Goal: Obtain resource: Download file/media

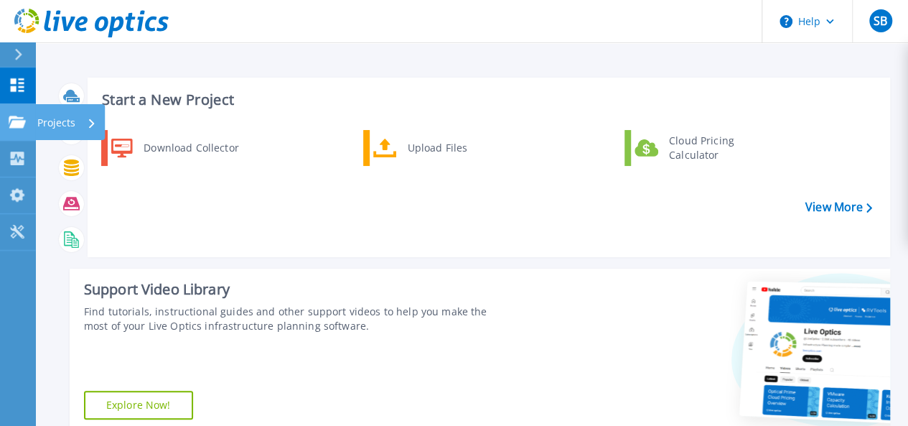
click at [65, 118] on p "Projects" at bounding box center [56, 122] width 38 height 37
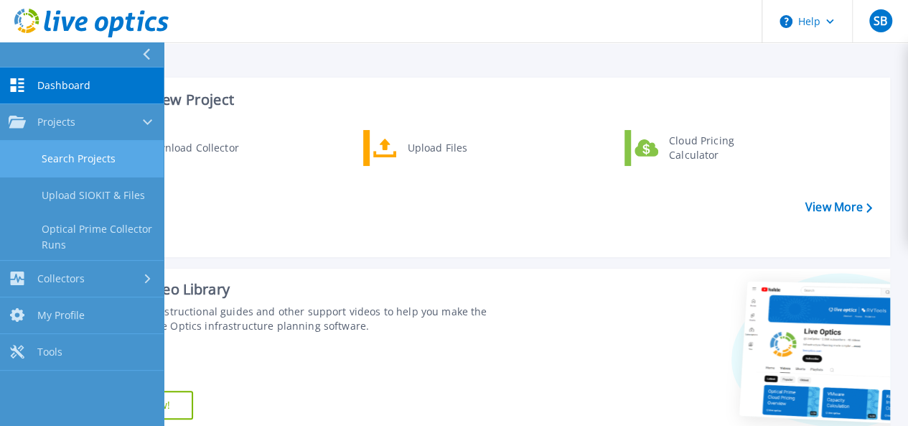
click at [108, 151] on link "Search Projects" at bounding box center [82, 159] width 164 height 37
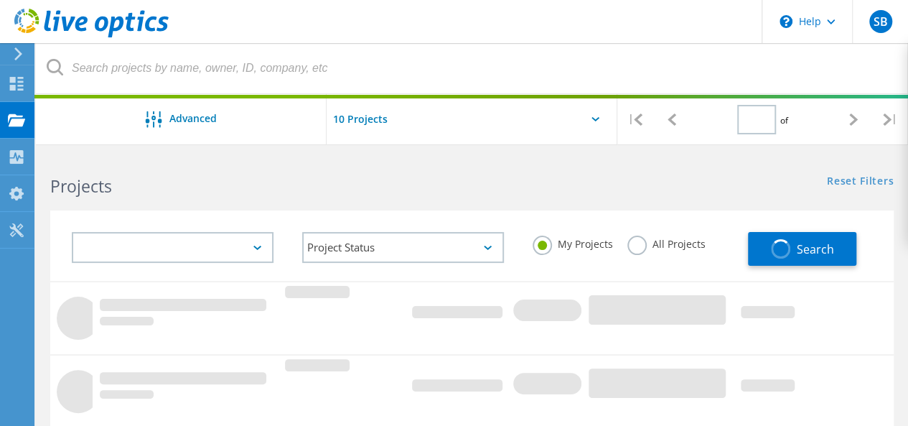
type input "1"
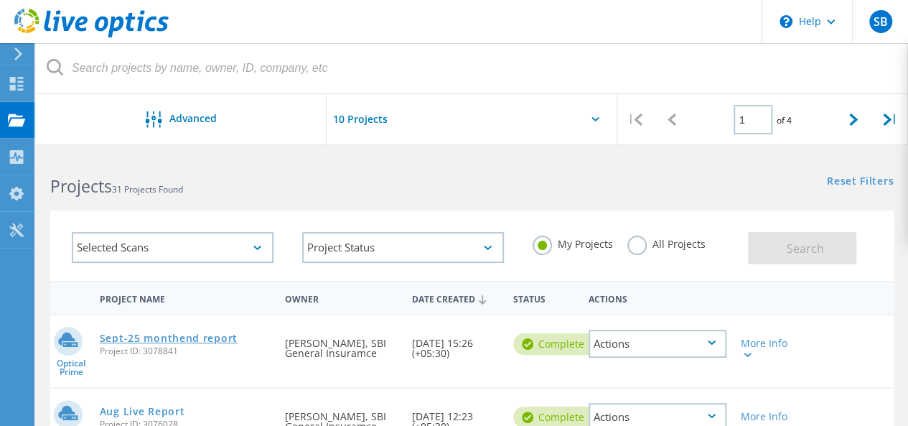
click at [191, 342] on link "Sept-25 monthend report" at bounding box center [169, 338] width 138 height 10
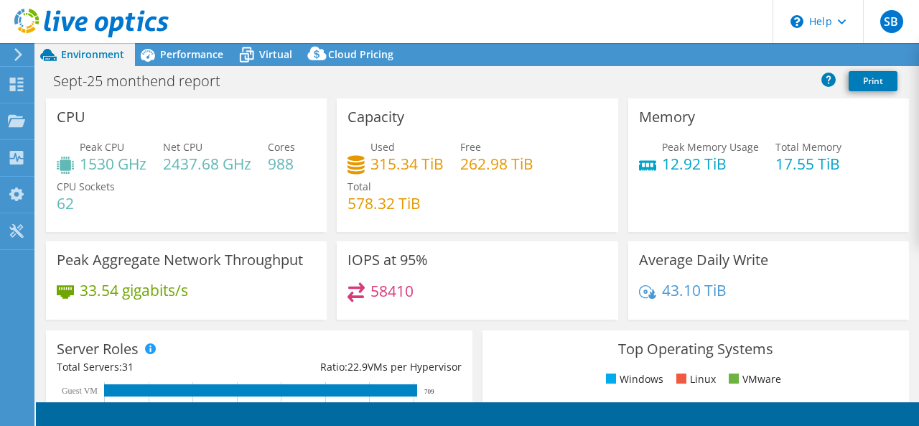
select select "USD"
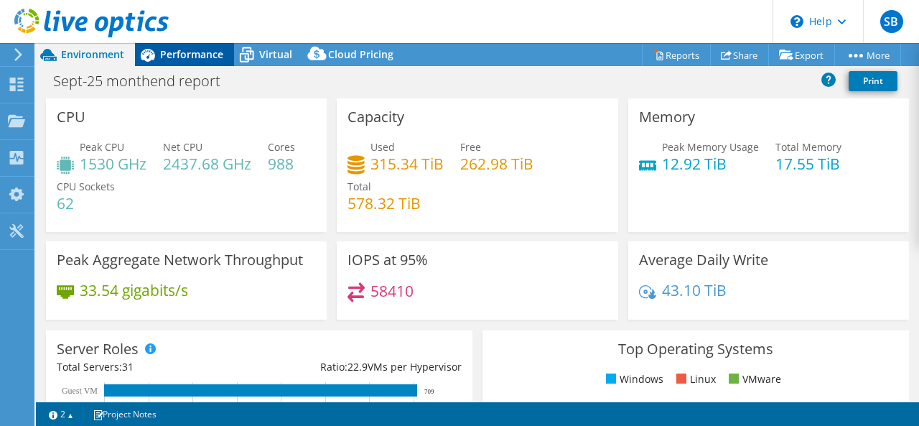
click at [194, 60] on span "Performance" at bounding box center [191, 54] width 63 height 14
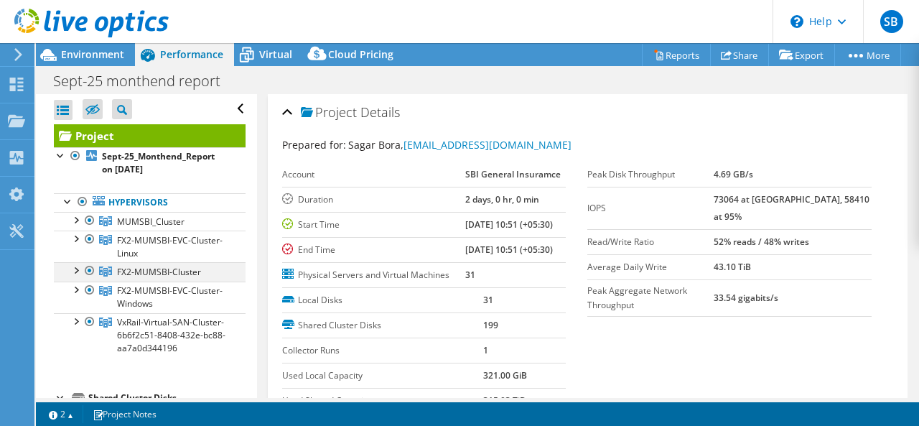
click at [79, 271] on div at bounding box center [75, 269] width 14 height 14
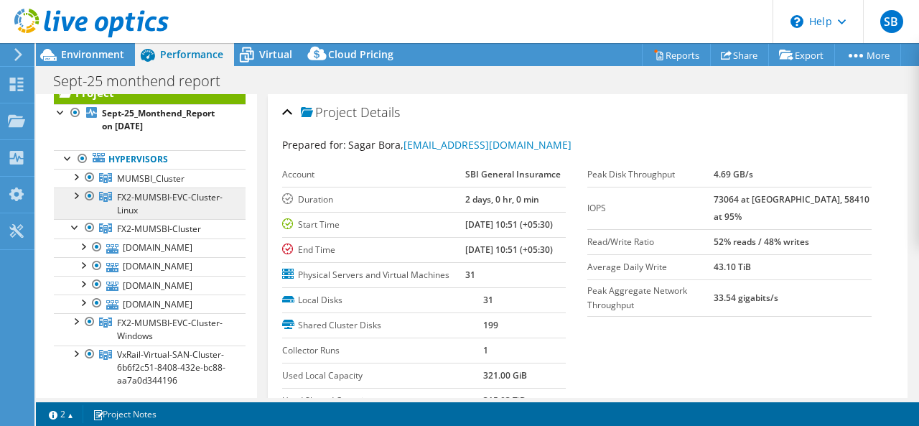
scroll to position [47, 0]
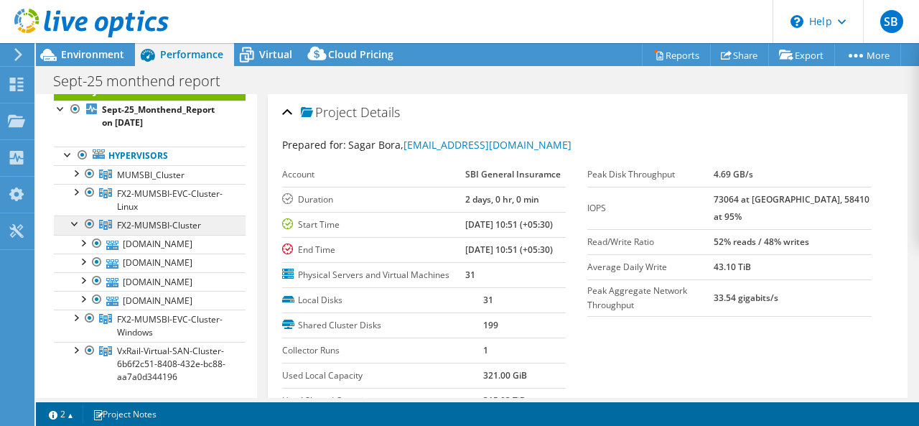
click at [167, 223] on span "FX2-MUMSBI-Cluster" at bounding box center [159, 225] width 84 height 12
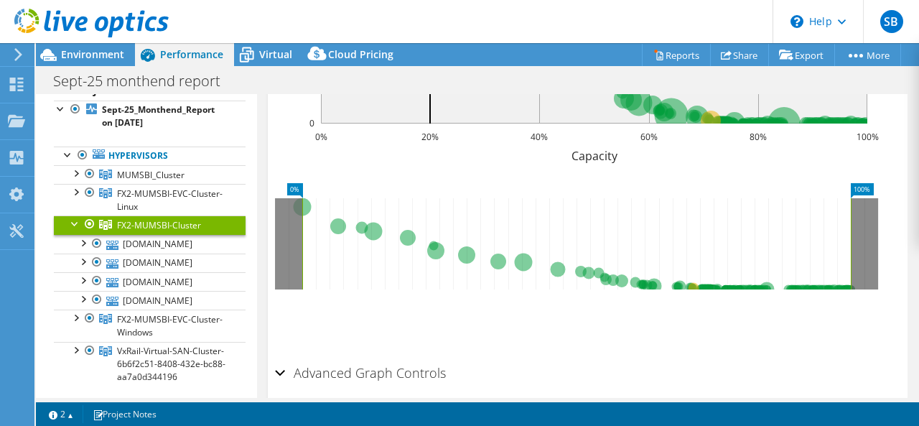
scroll to position [613, 0]
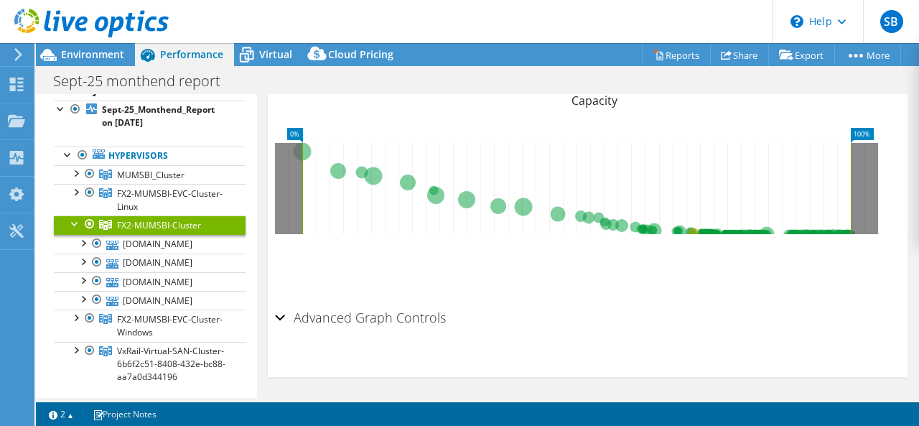
click at [277, 313] on div "Advanced Graph Controls" at bounding box center [588, 318] width 626 height 31
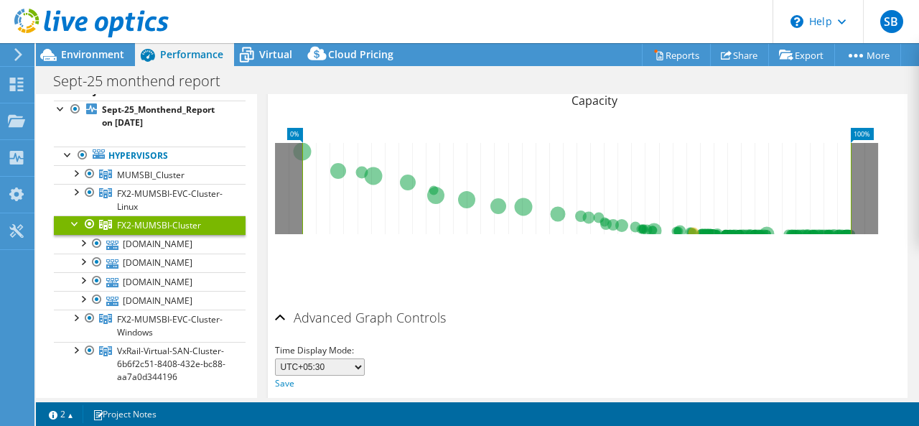
scroll to position [669, 0]
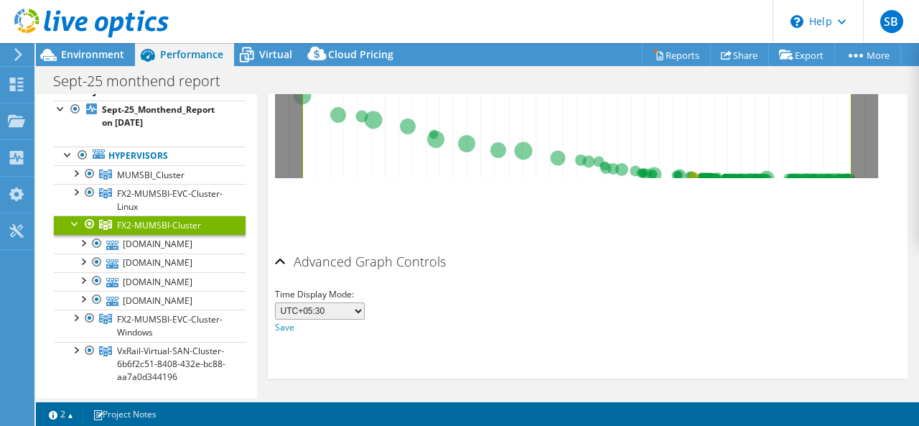
click at [342, 305] on select "UTC-12:00 UTC-11:00 UTC-10:00 UTC-09:30 UTC-09:00 UTC-08:00 UTC-07:00 UTC-06:00…" at bounding box center [320, 310] width 90 height 17
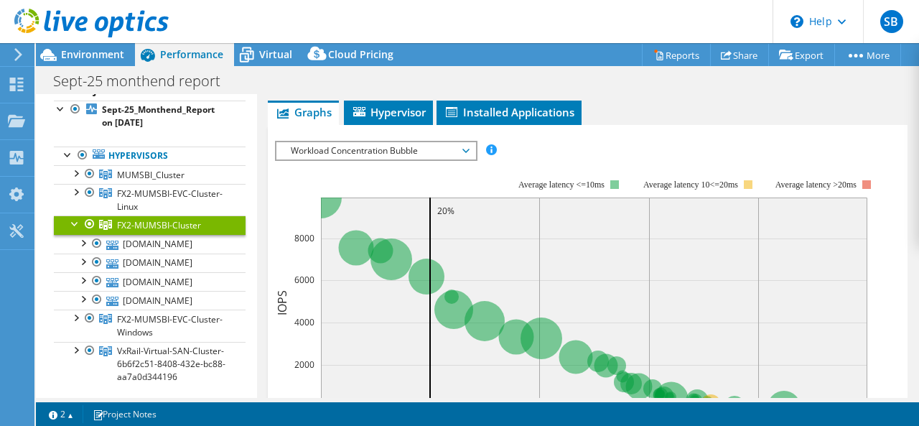
scroll to position [243, 0]
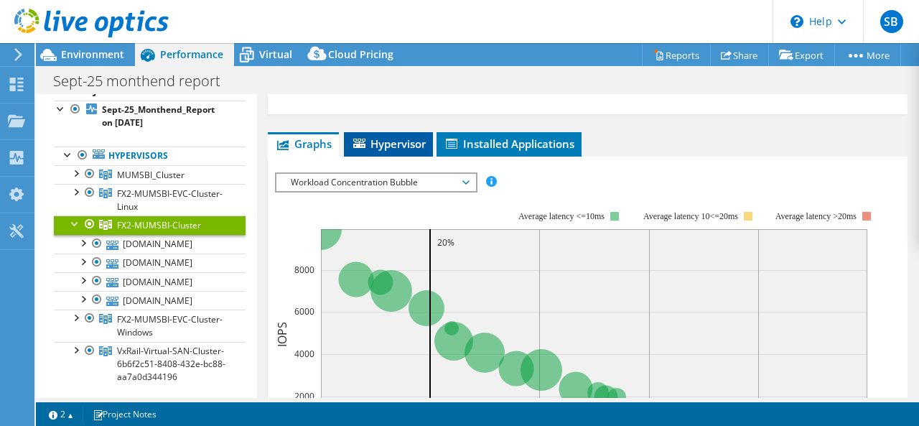
click at [399, 143] on span "Hypervisor" at bounding box center [388, 143] width 75 height 14
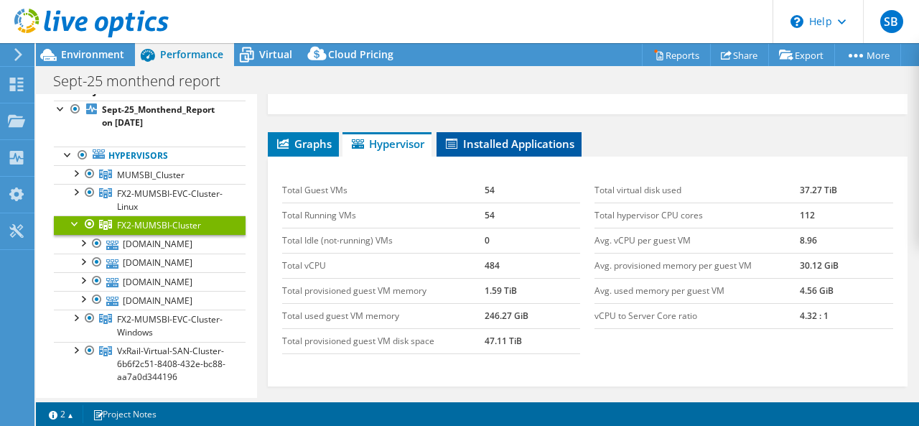
click at [490, 139] on span "Installed Applications" at bounding box center [509, 143] width 131 height 14
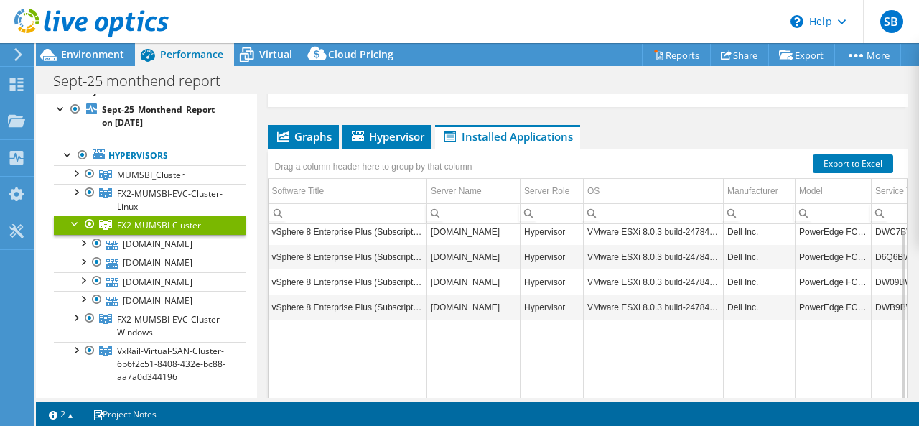
scroll to position [250, 0]
click at [402, 133] on span "Hypervisor" at bounding box center [387, 136] width 75 height 14
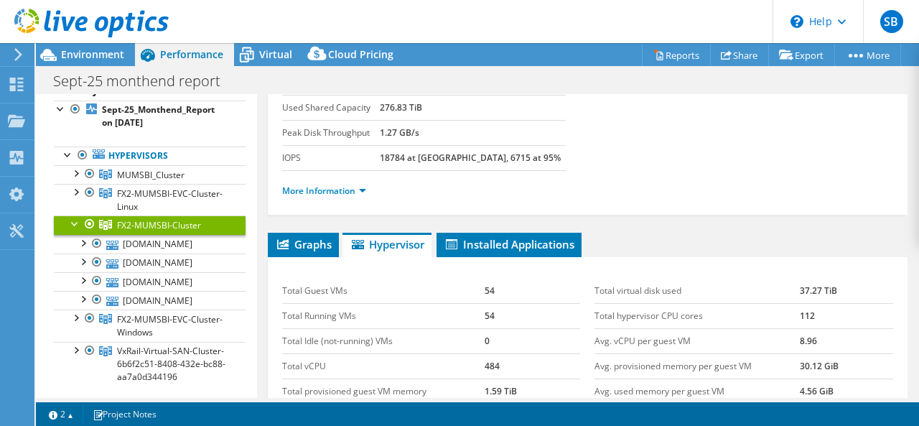
scroll to position [136, 0]
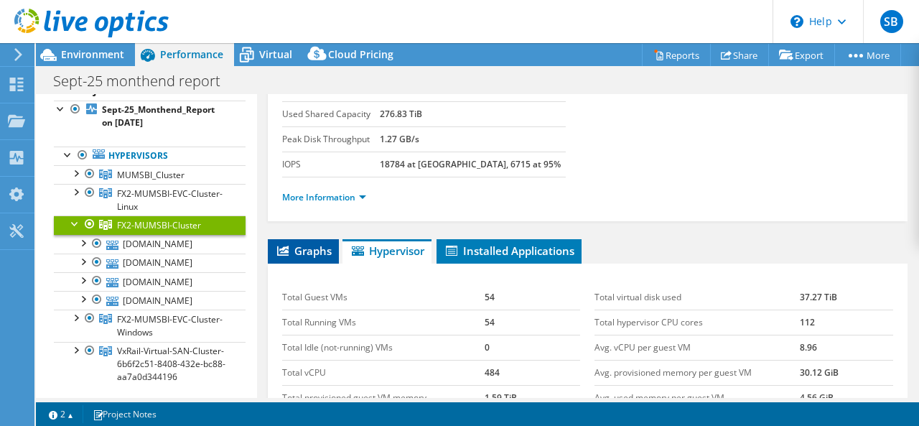
click at [300, 258] on li "Graphs" at bounding box center [303, 251] width 71 height 24
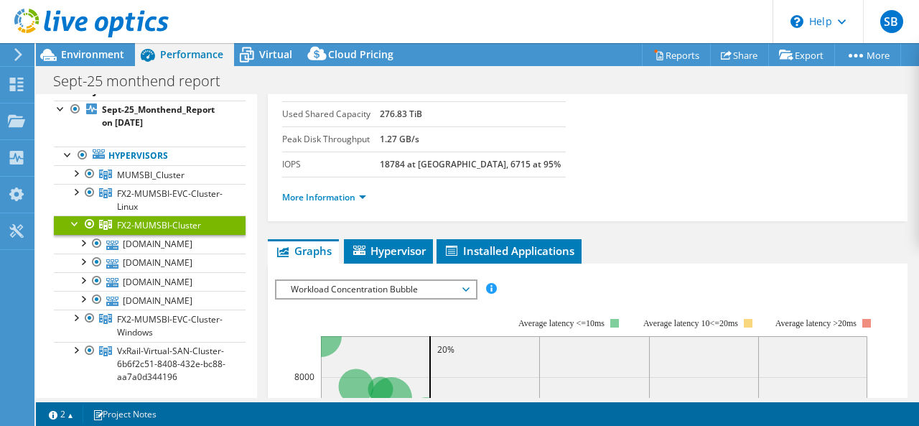
click at [408, 282] on span "Workload Concentration Bubble" at bounding box center [376, 289] width 184 height 17
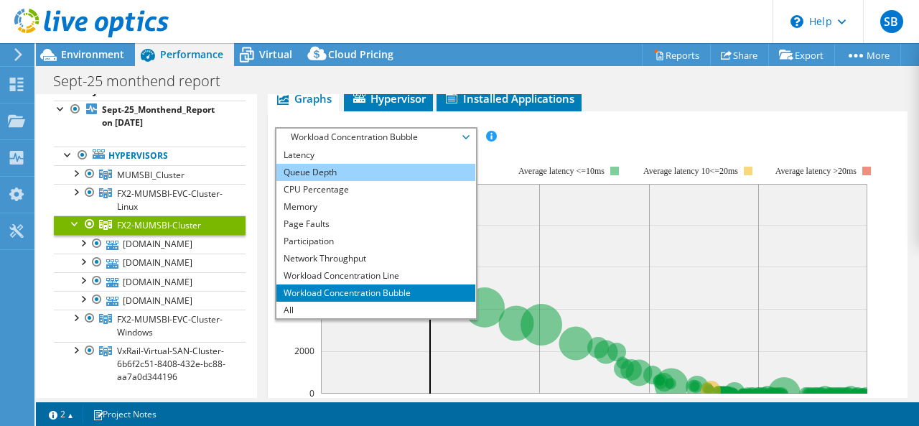
scroll to position [52, 0]
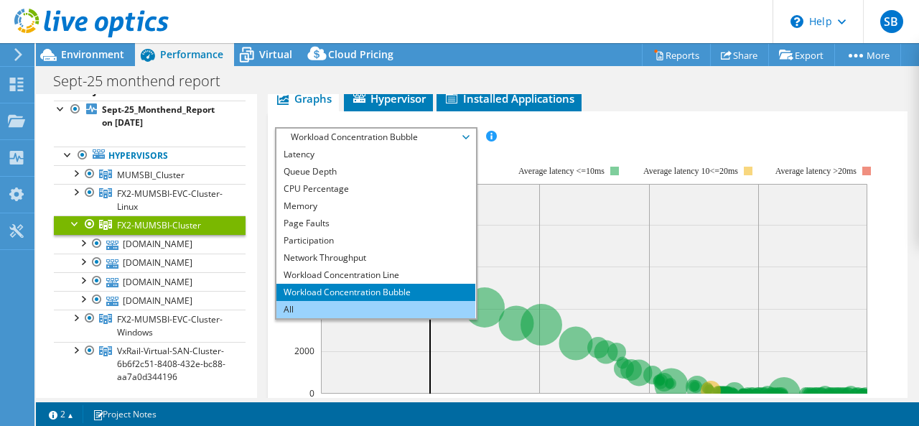
click at [294, 307] on li "All" at bounding box center [375, 309] width 199 height 17
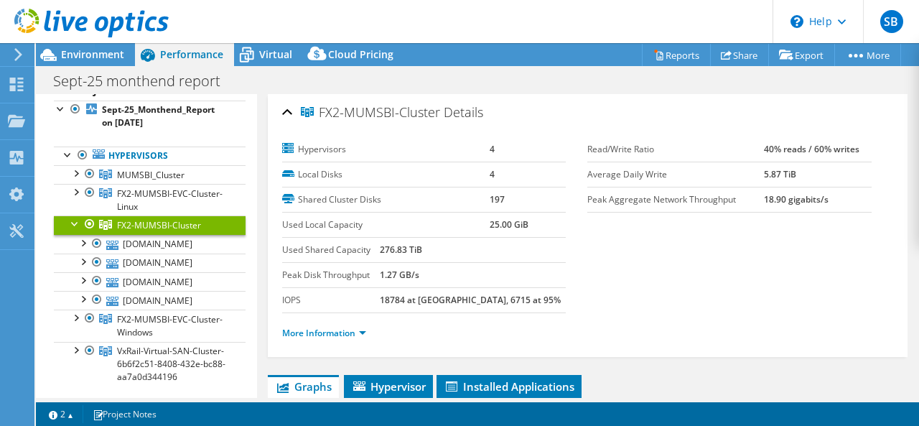
scroll to position [158, 0]
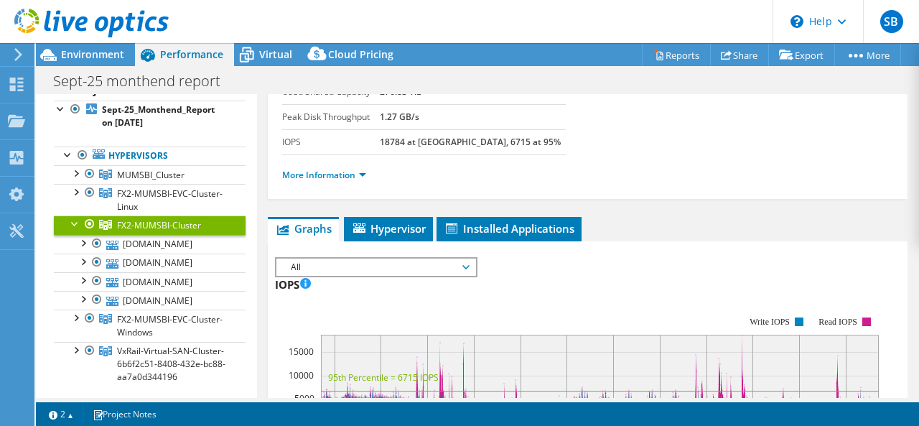
click at [350, 263] on span "All" at bounding box center [376, 266] width 184 height 17
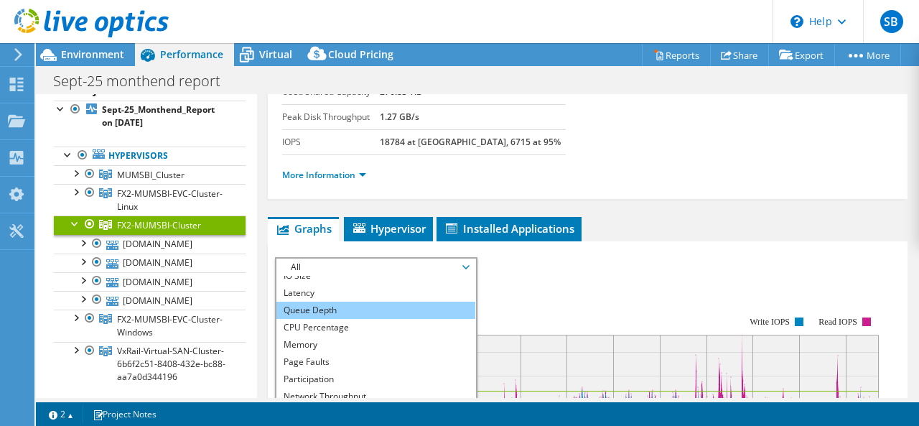
scroll to position [52, 0]
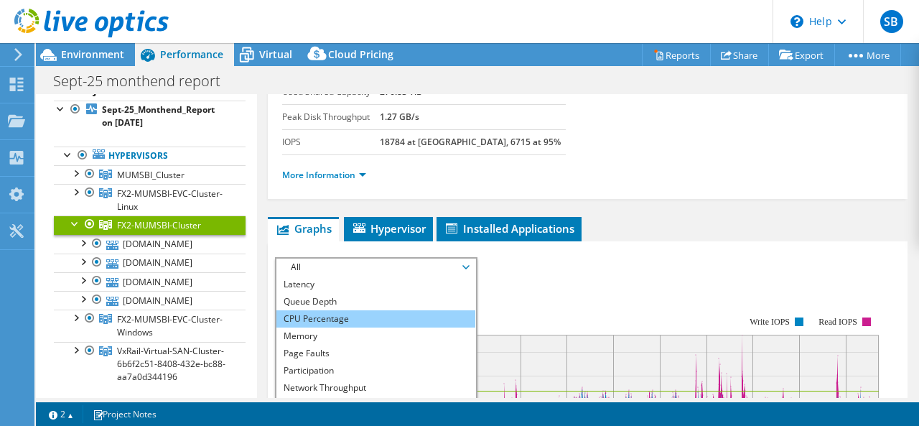
click at [362, 312] on li "CPU Percentage" at bounding box center [375, 318] width 199 height 17
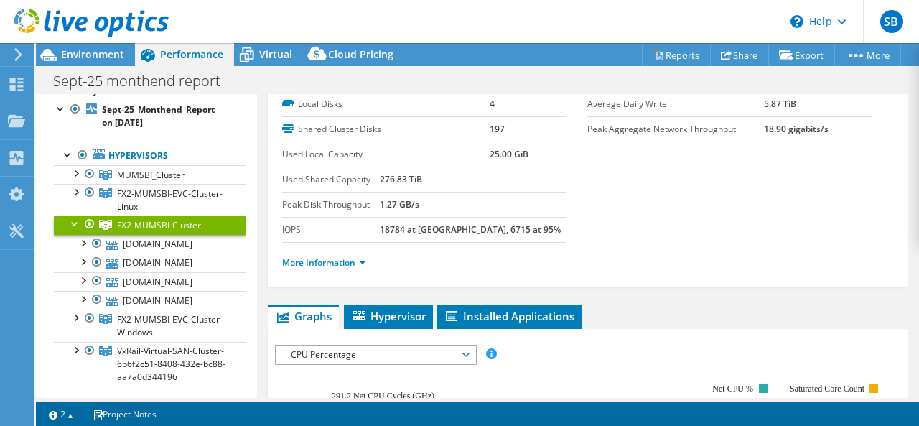
scroll to position [0, 0]
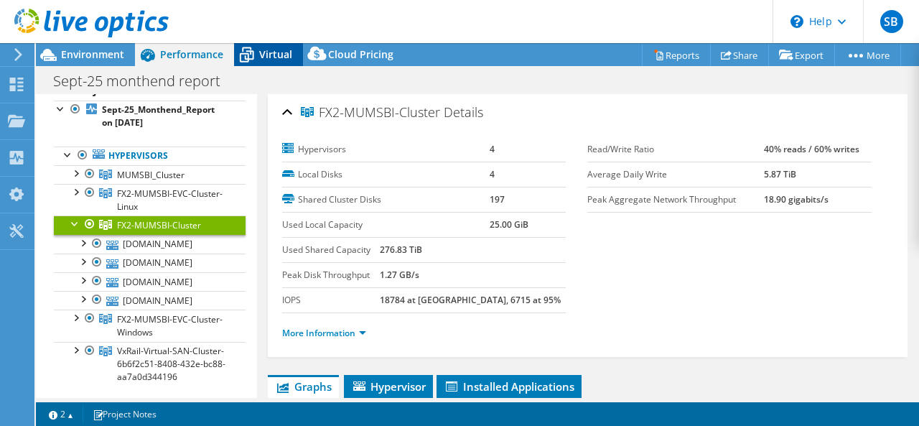
click at [277, 50] on span "Virtual" at bounding box center [275, 54] width 33 height 14
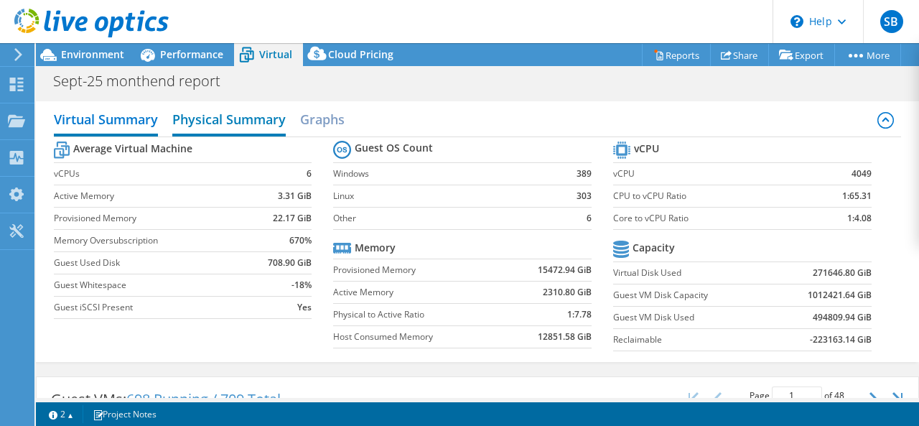
click at [244, 116] on h2 "Physical Summary" at bounding box center [228, 121] width 113 height 32
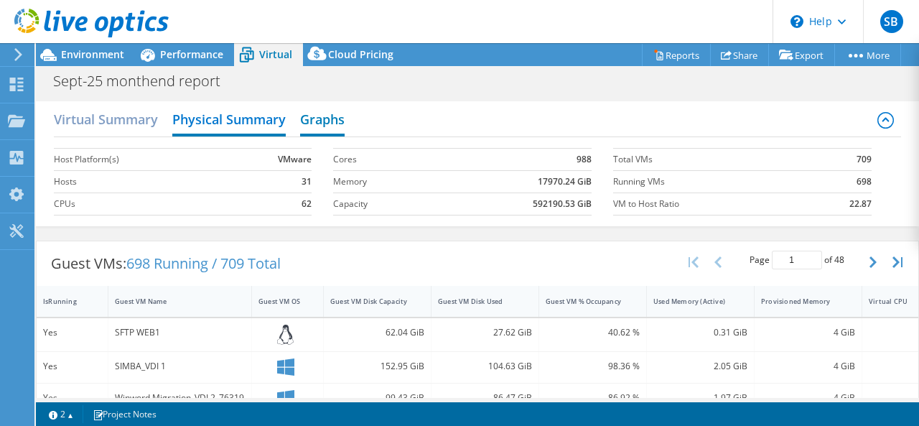
click at [336, 118] on h2 "Graphs" at bounding box center [322, 121] width 45 height 32
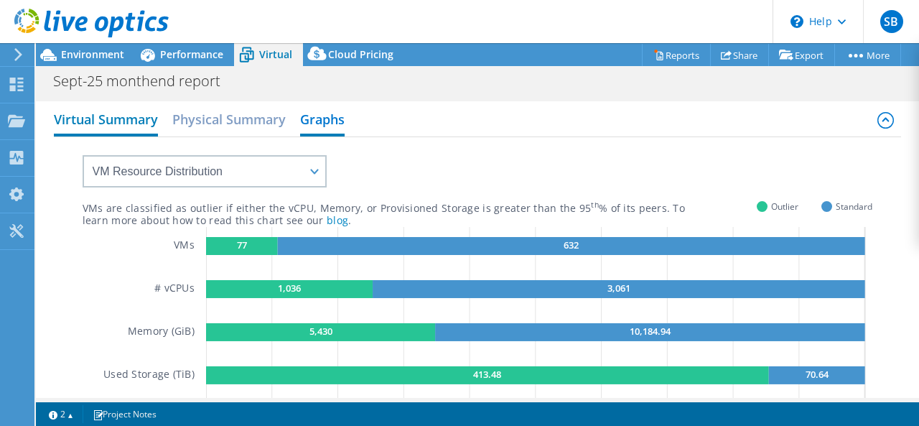
click at [120, 114] on h2 "Virtual Summary" at bounding box center [106, 121] width 104 height 32
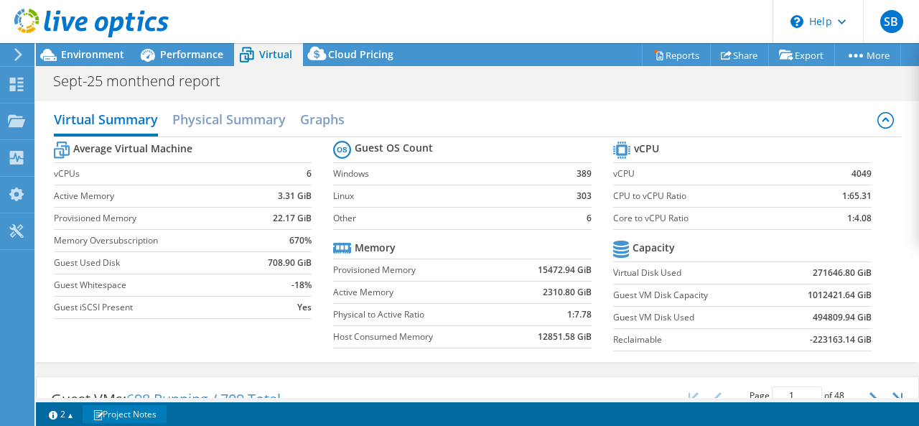
click at [118, 413] on link "Project Notes" at bounding box center [125, 414] width 84 height 18
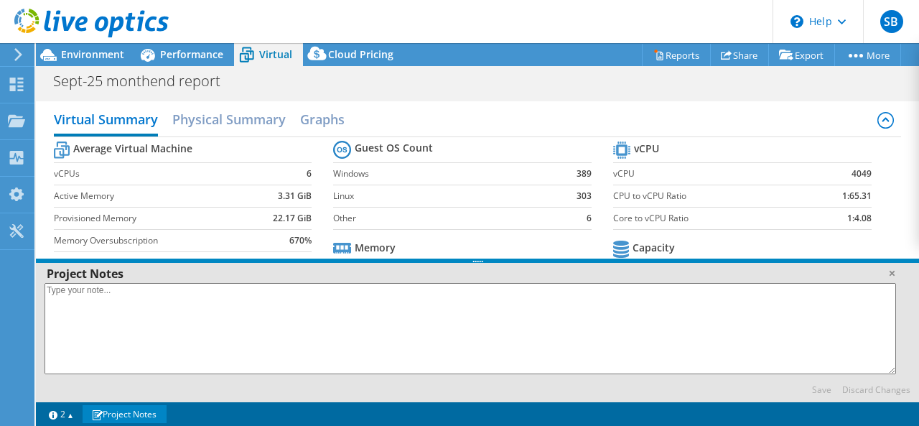
click at [118, 413] on link "Project Notes" at bounding box center [125, 414] width 84 height 18
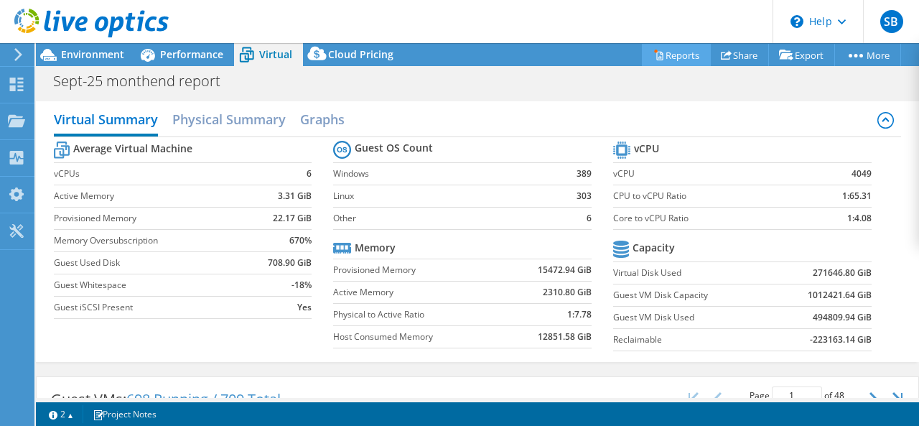
click at [686, 52] on link "Reports" at bounding box center [676, 55] width 69 height 22
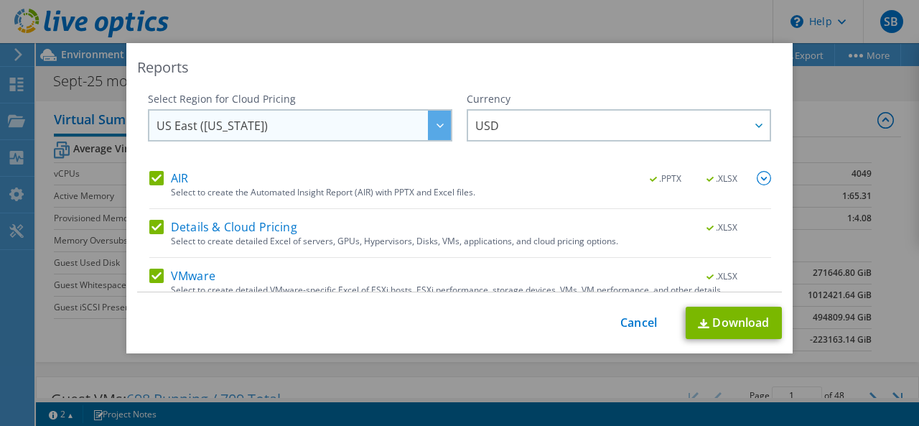
click at [312, 129] on span "US East ([US_STATE])" at bounding box center [303, 125] width 294 height 29
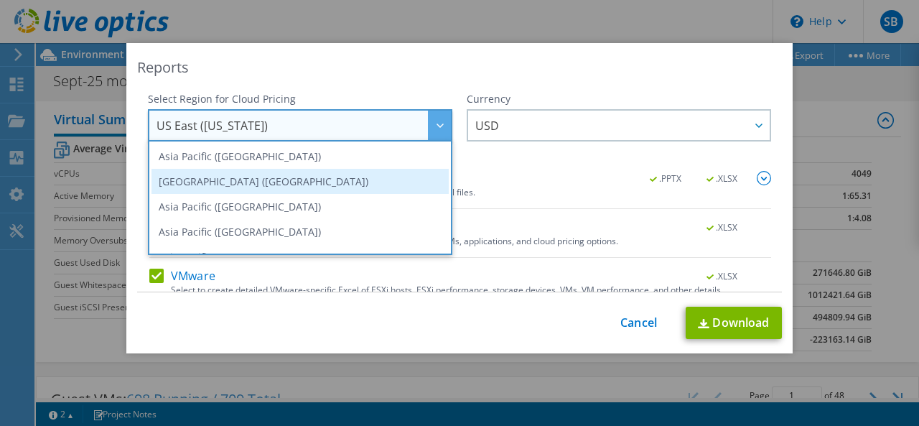
click at [267, 178] on li "[GEOGRAPHIC_DATA] ([GEOGRAPHIC_DATA])" at bounding box center [299, 181] width 297 height 25
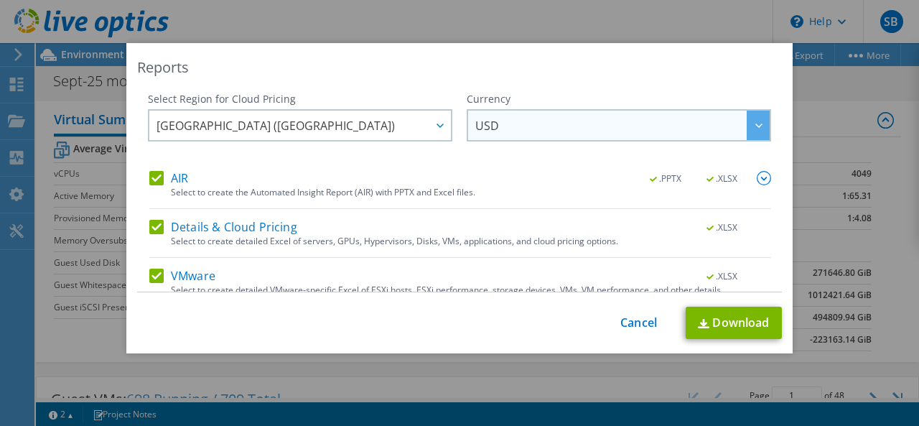
click at [504, 130] on span "USD" at bounding box center [622, 125] width 294 height 29
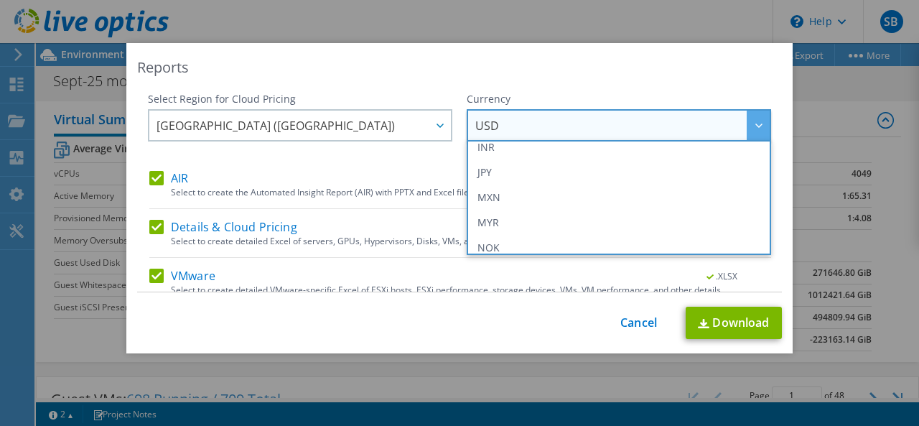
scroll to position [309, 0]
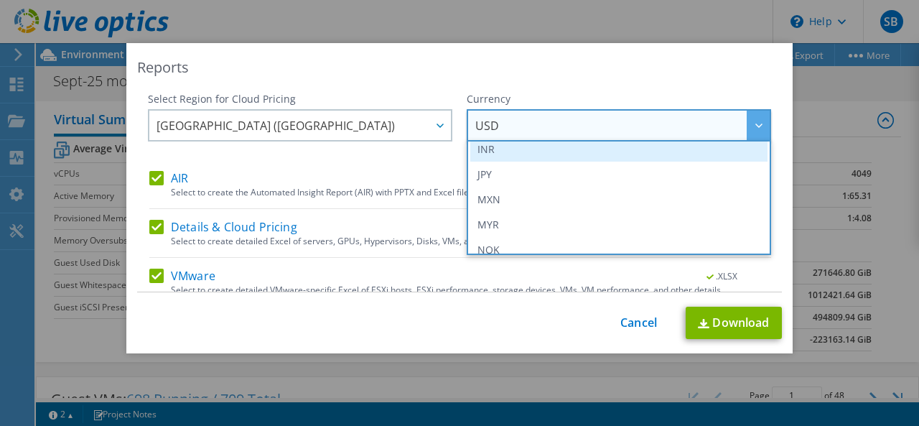
click at [497, 145] on li "INR" at bounding box center [618, 148] width 297 height 25
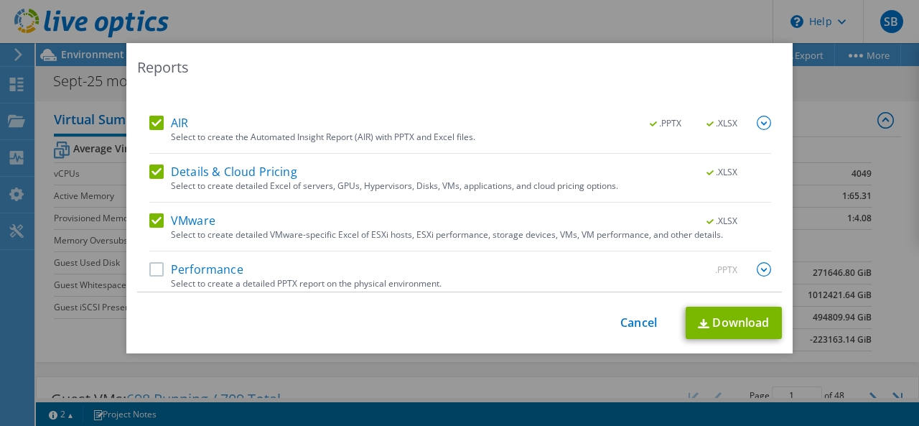
scroll to position [62, 0]
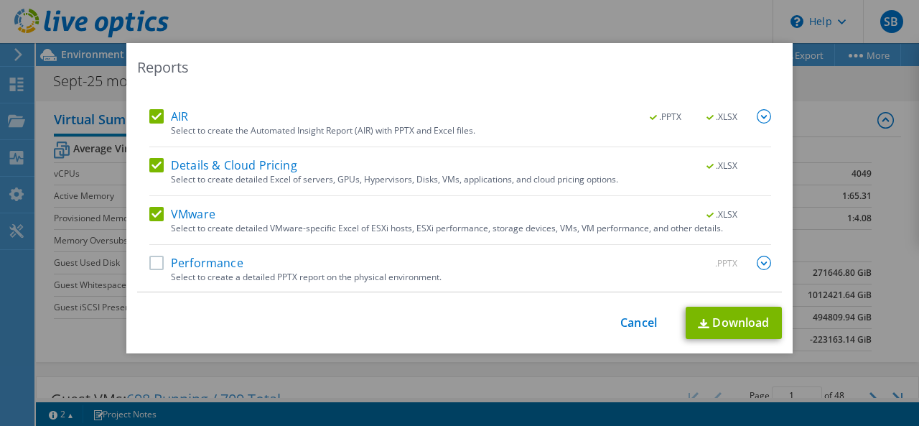
click at [157, 268] on label "Performance" at bounding box center [196, 263] width 94 height 14
click at [0, 0] on input "Performance" at bounding box center [0, 0] width 0 height 0
click at [723, 309] on link "Download" at bounding box center [733, 322] width 96 height 32
